Goal: Navigation & Orientation: Find specific page/section

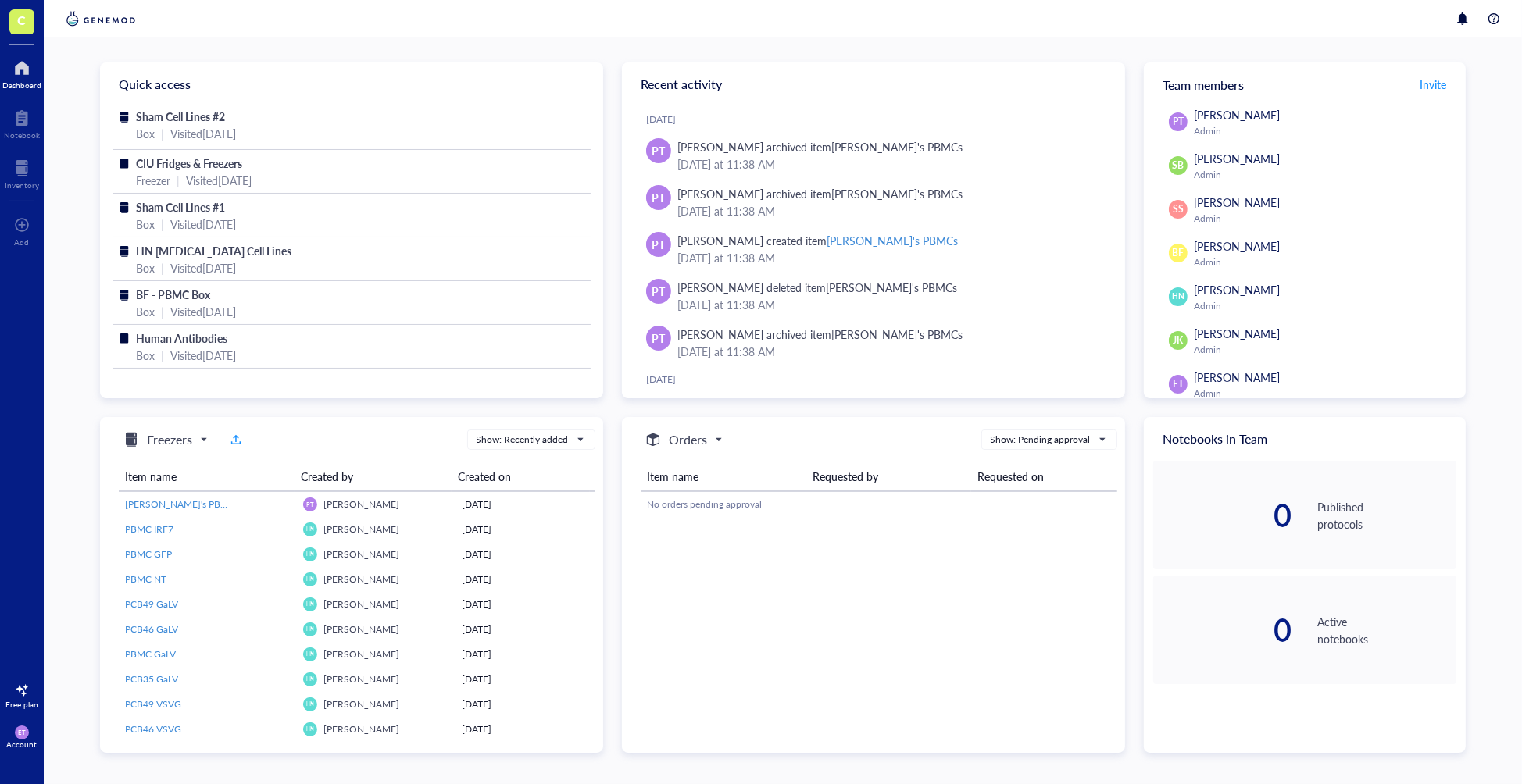
click at [1132, 43] on div "Quick access Sham Cell Lines #2 Box | Visited [DATE] CIU Fridges & Freezers Fre…" at bounding box center [783, 411] width 1478 height 747
click at [607, 44] on div "Quick access Sham Cell Lines #2 Box | Visited [DATE] CIU Fridges & Freezers Fre…" at bounding box center [783, 411] width 1478 height 747
click at [584, 44] on div "Quick access Sham Cell Lines #2 Box | Visited [DATE] CIU Fridges & Freezers Fre…" at bounding box center [783, 411] width 1478 height 747
click at [584, 42] on div "Quick access Sham Cell Lines #2 Box | Visited [DATE] CIU Fridges & Freezers Fre…" at bounding box center [783, 411] width 1478 height 747
click at [584, 43] on div "Quick access Sham Cell Lines #2 Box | Visited [DATE] CIU Fridges & Freezers Fre…" at bounding box center [783, 411] width 1478 height 747
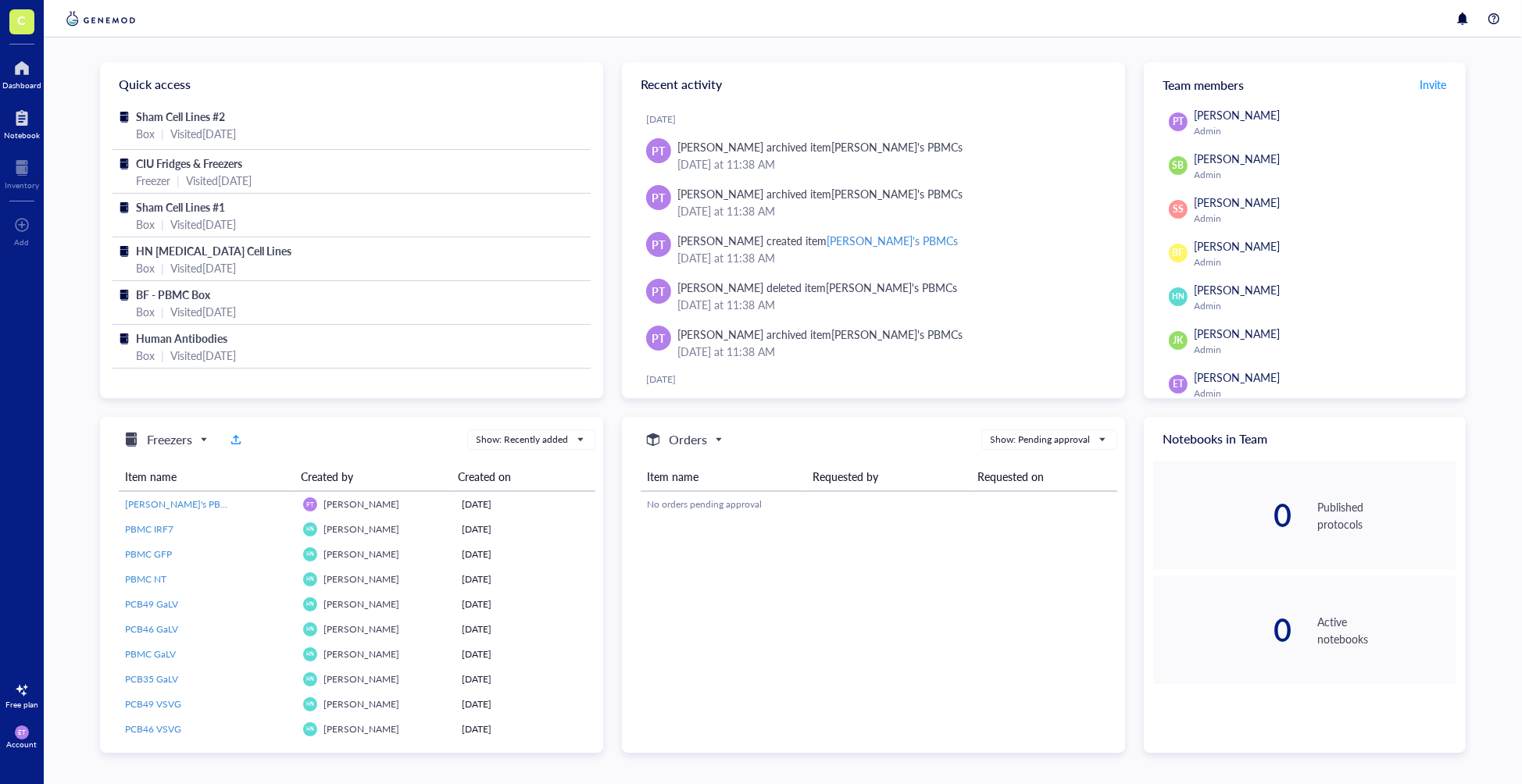
click at [33, 130] on div "Notebook" at bounding box center [22, 135] width 36 height 9
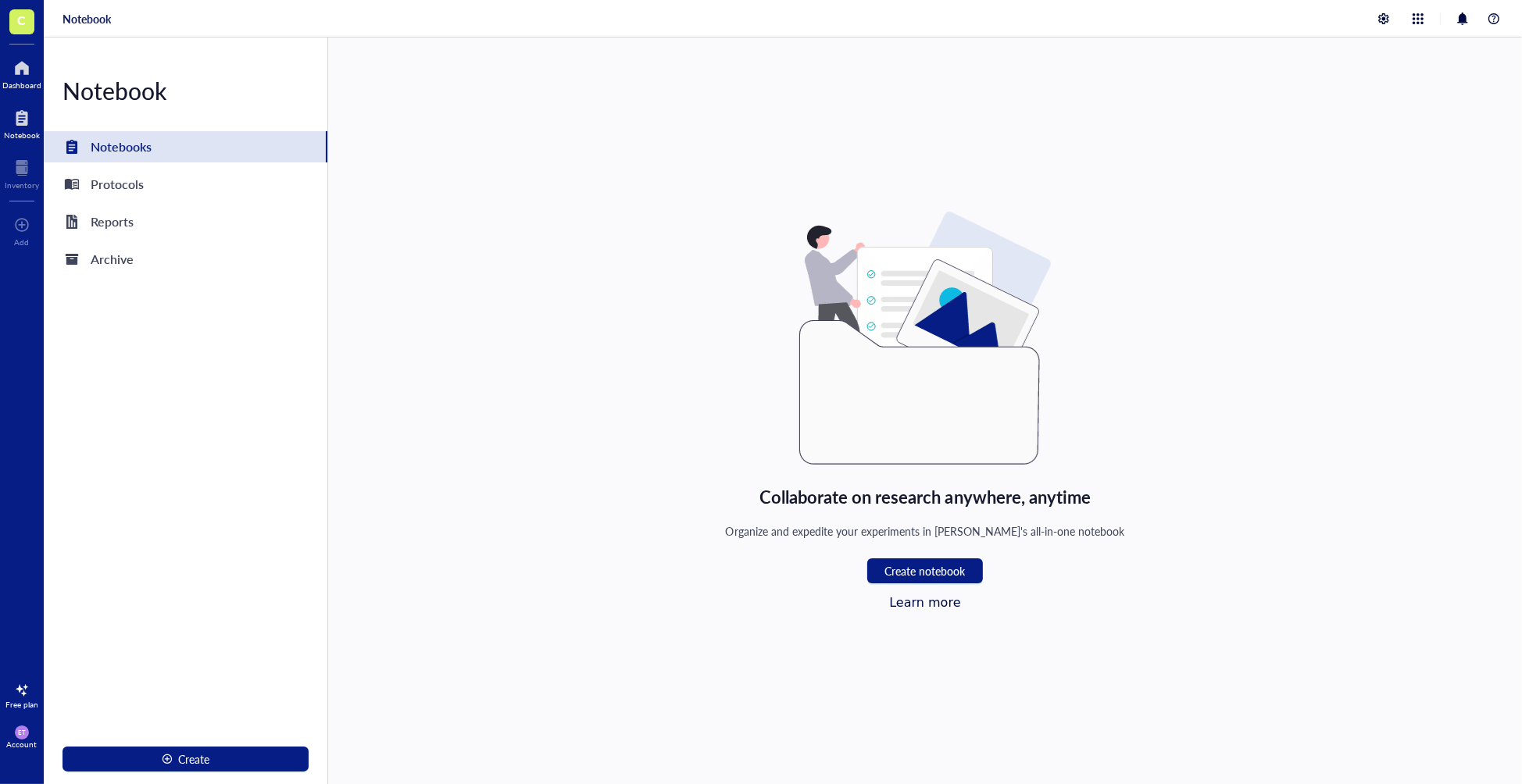
click at [19, 81] on div "Dashboard" at bounding box center [22, 85] width 39 height 9
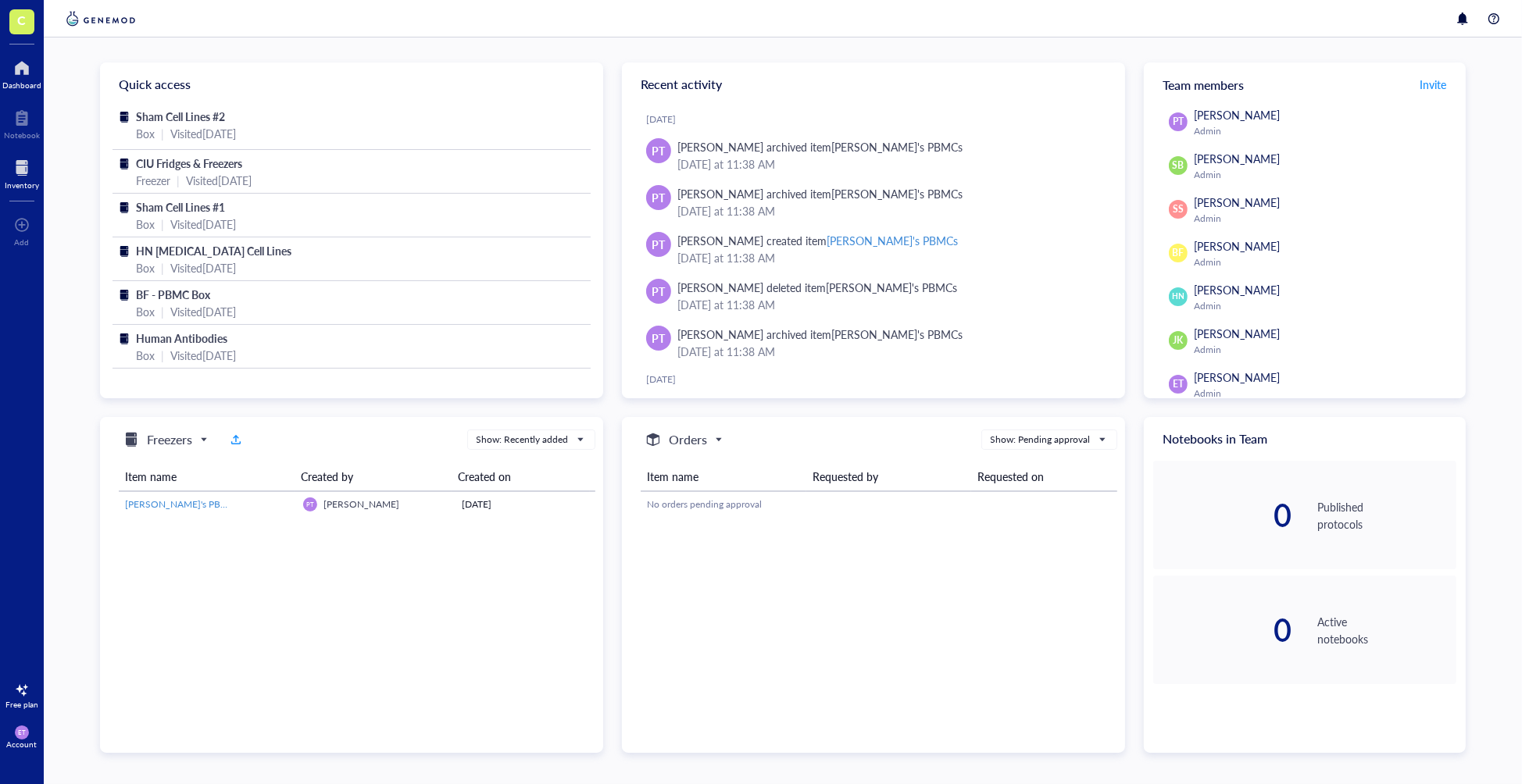
click at [22, 180] on div "Inventory" at bounding box center [22, 185] width 35 height 9
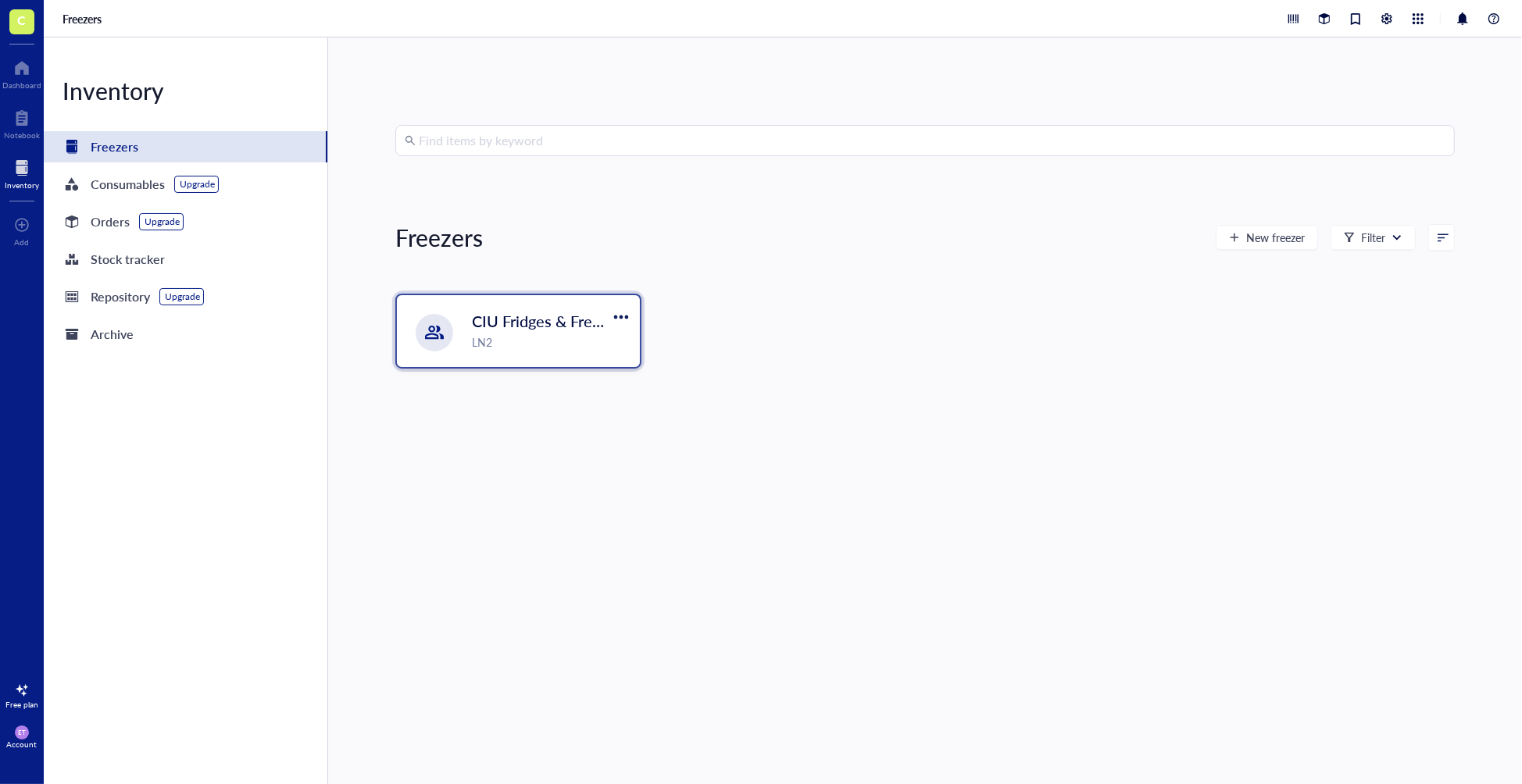
click at [512, 315] on span "CIU Fridges & Freezers" at bounding box center [550, 321] width 157 height 22
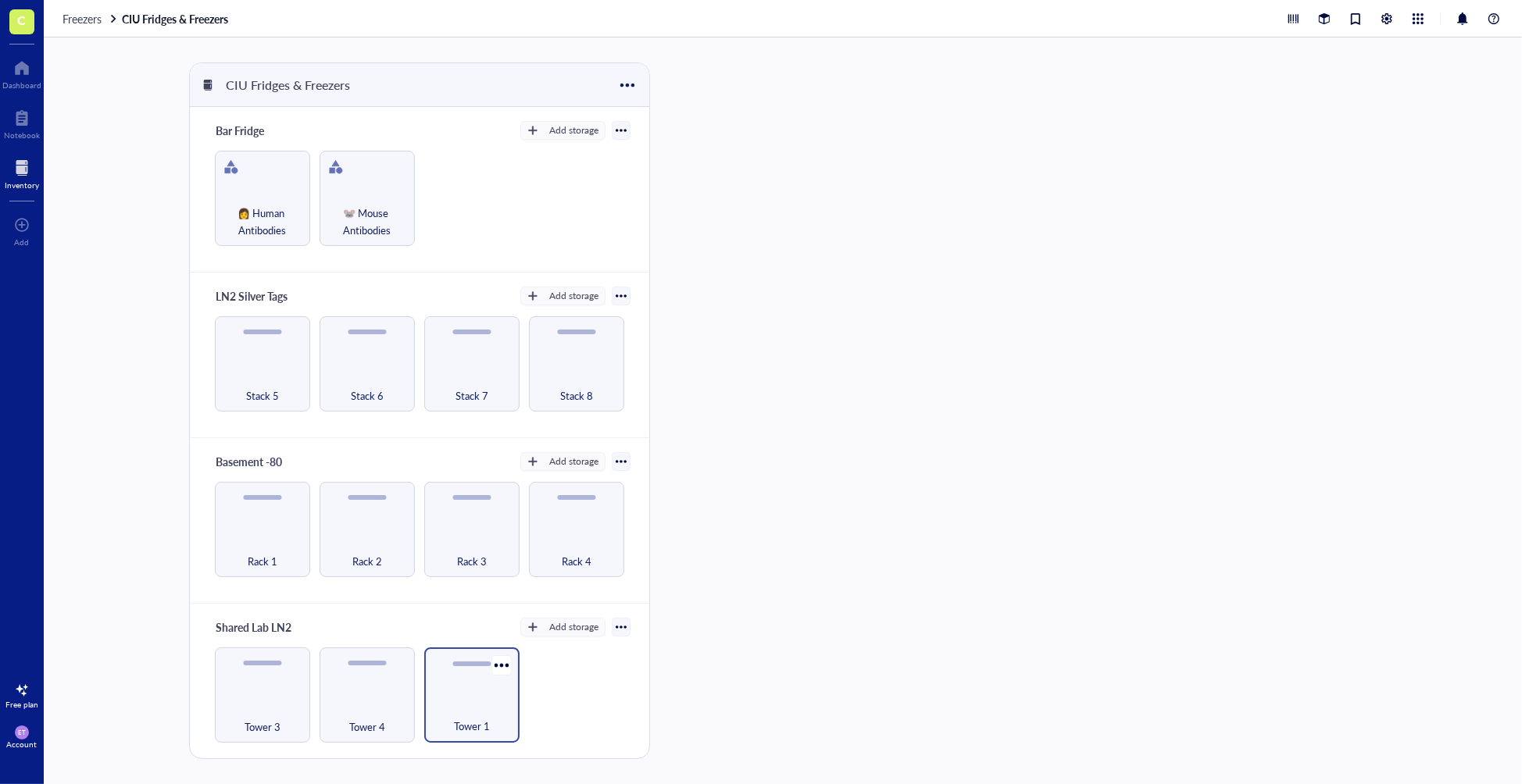
click at [473, 709] on div "Tower 1" at bounding box center [472, 717] width 80 height 35
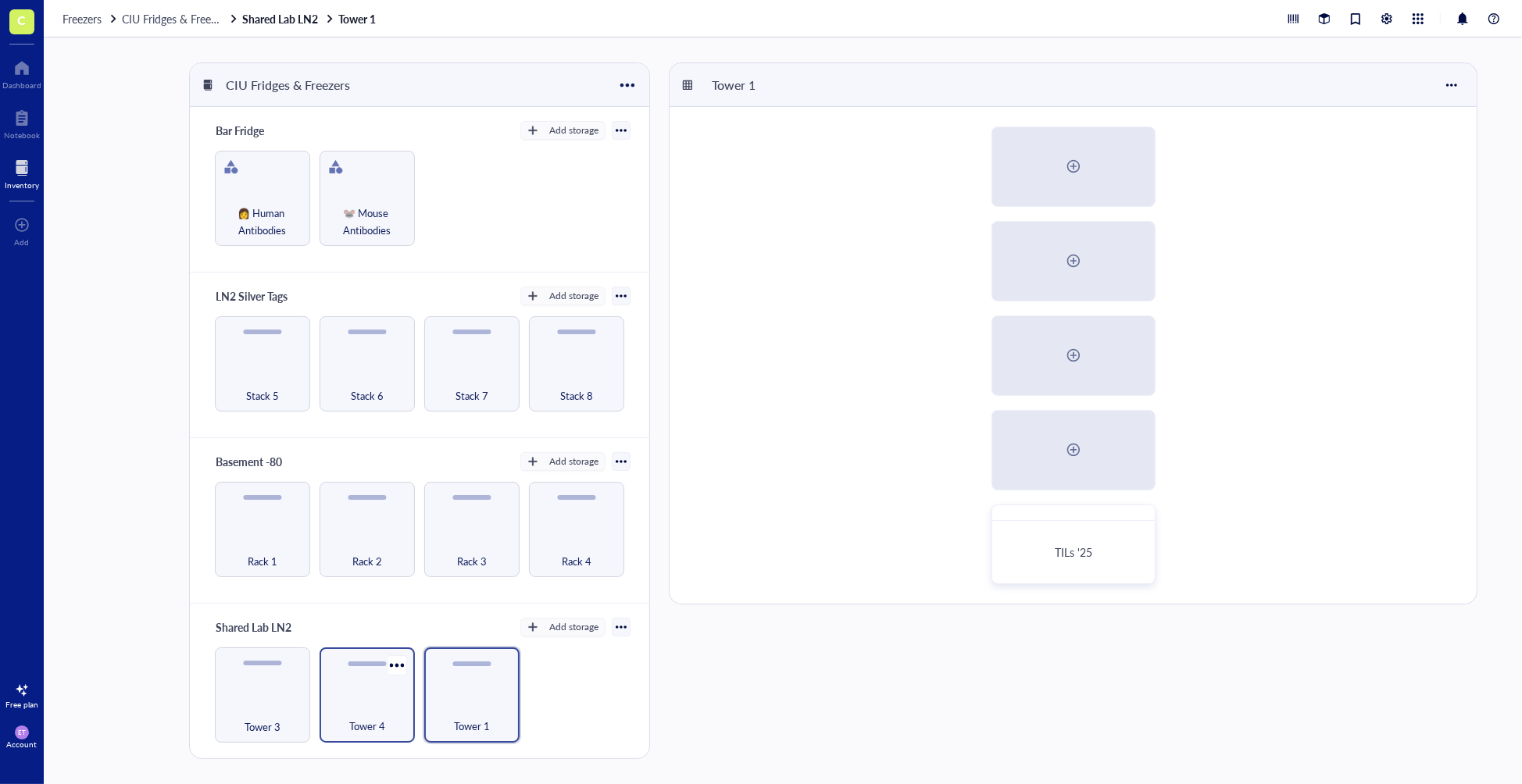
click at [368, 724] on span "Tower 4" at bounding box center [367, 726] width 36 height 17
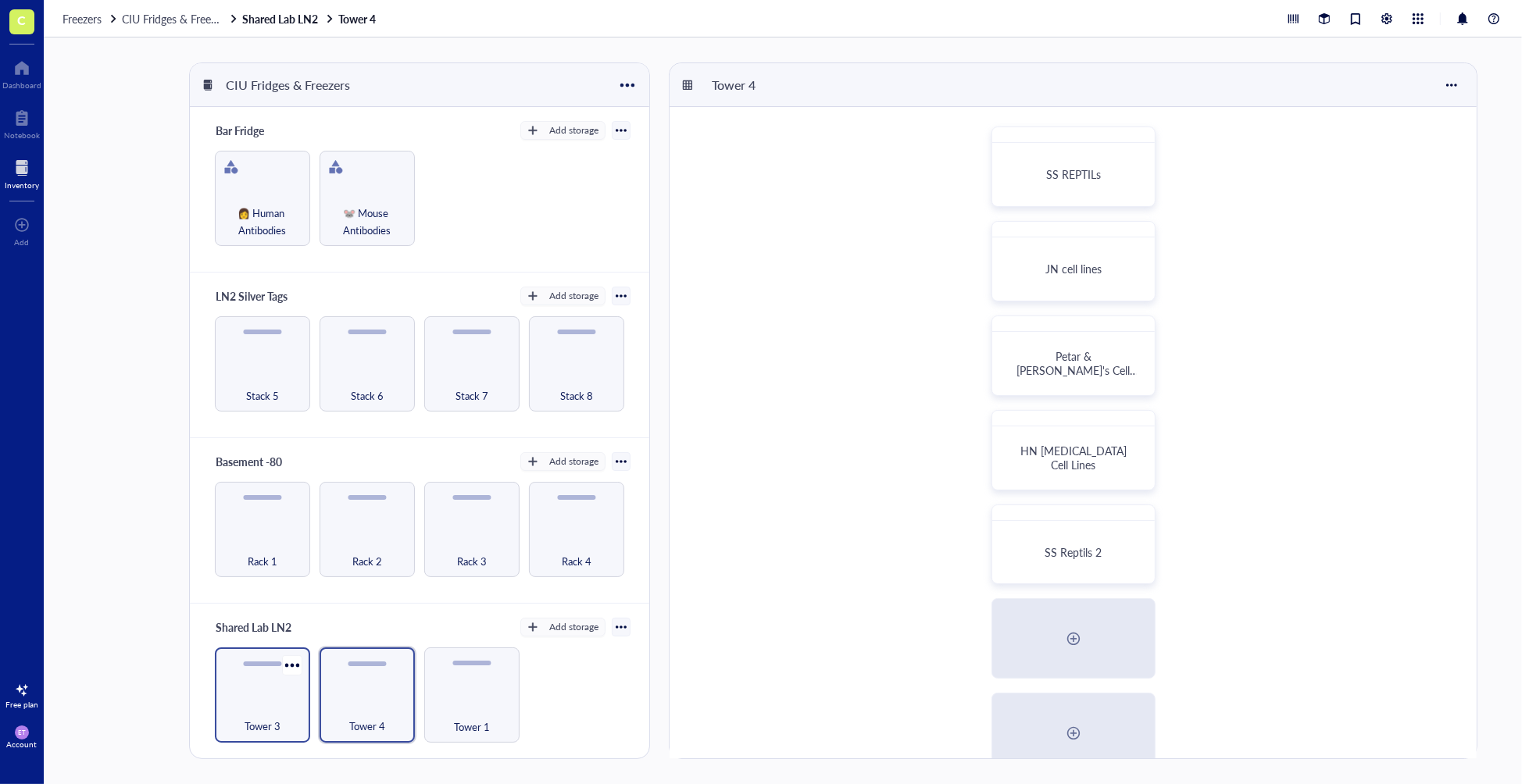
click at [246, 730] on span "Tower 3" at bounding box center [263, 726] width 36 height 17
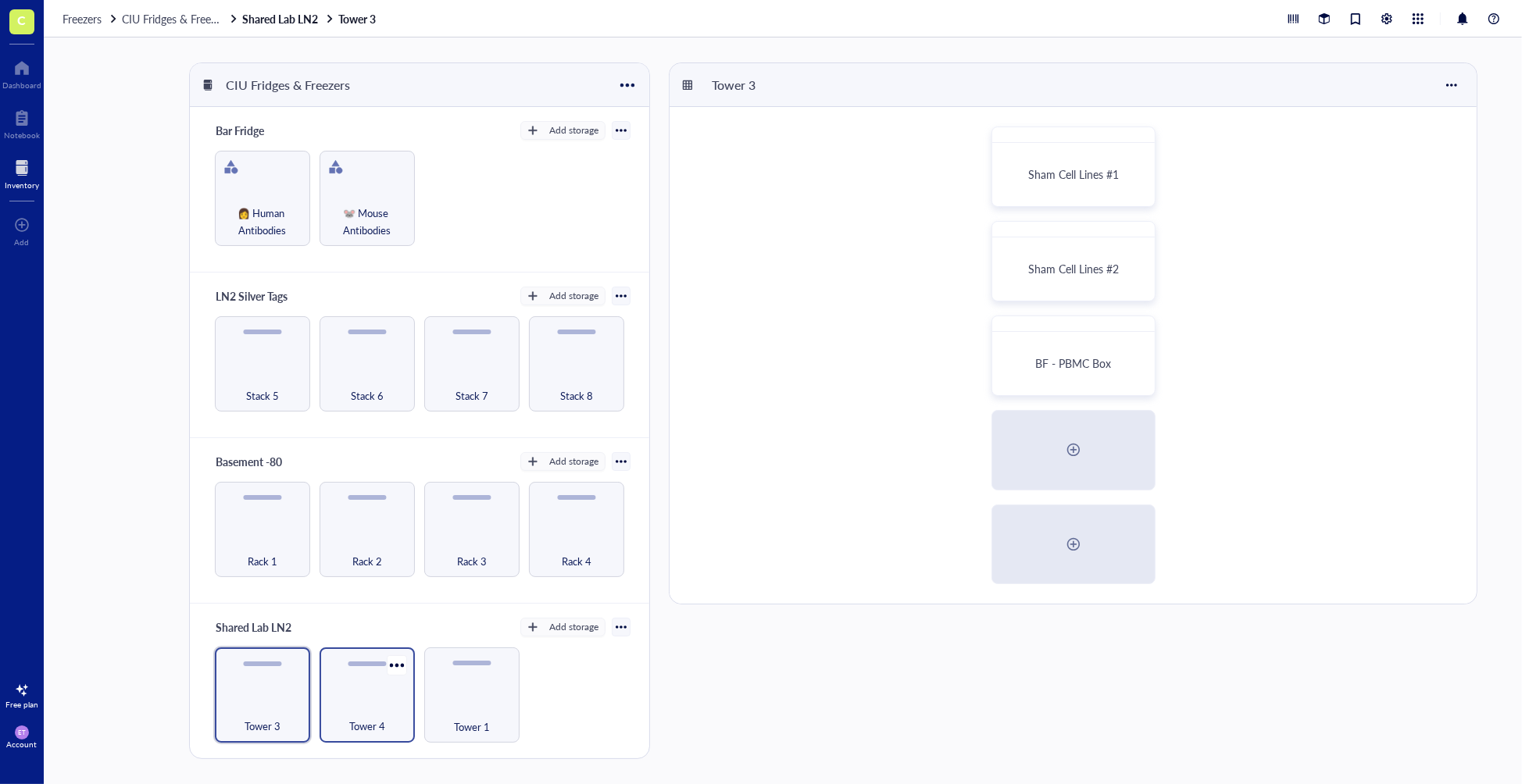
click at [351, 714] on div "Tower 4" at bounding box center [367, 717] width 80 height 35
